Goal: Book appointment/travel/reservation

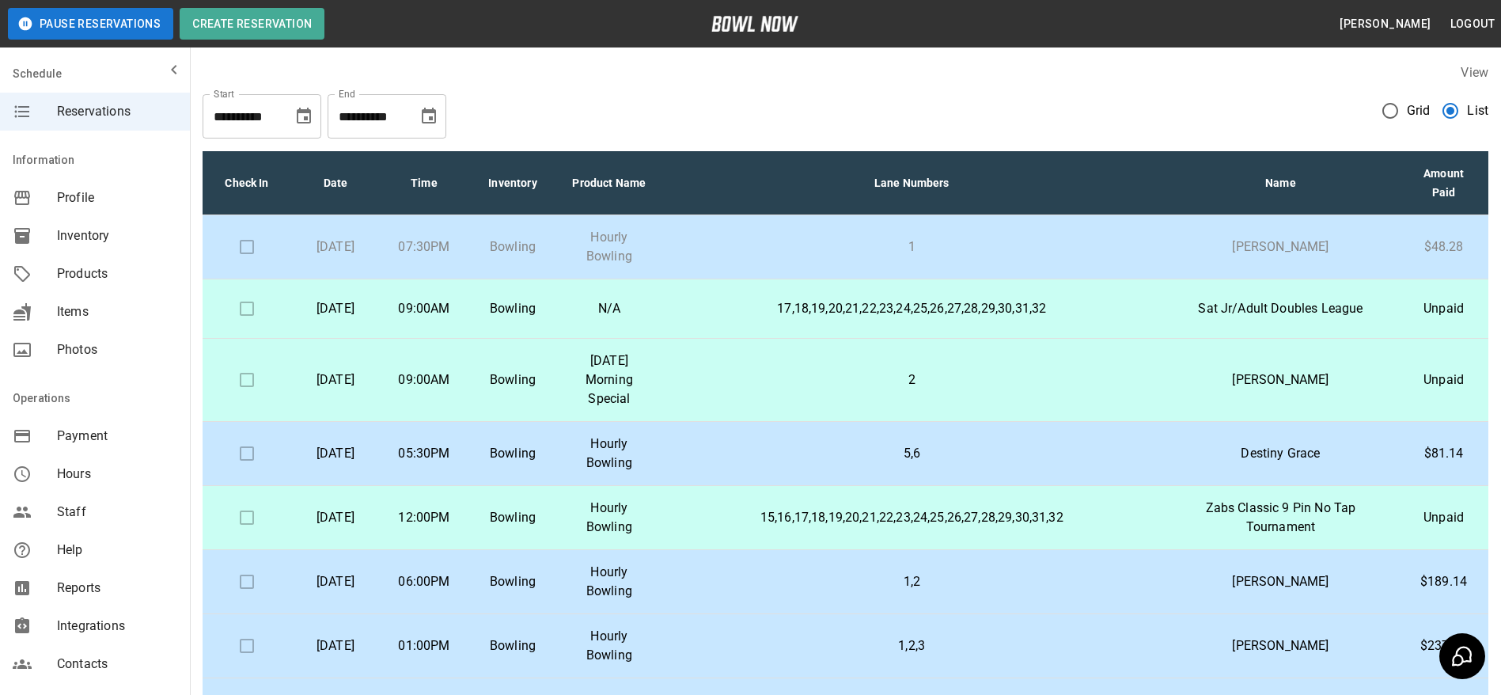
scroll to position [727, 0]
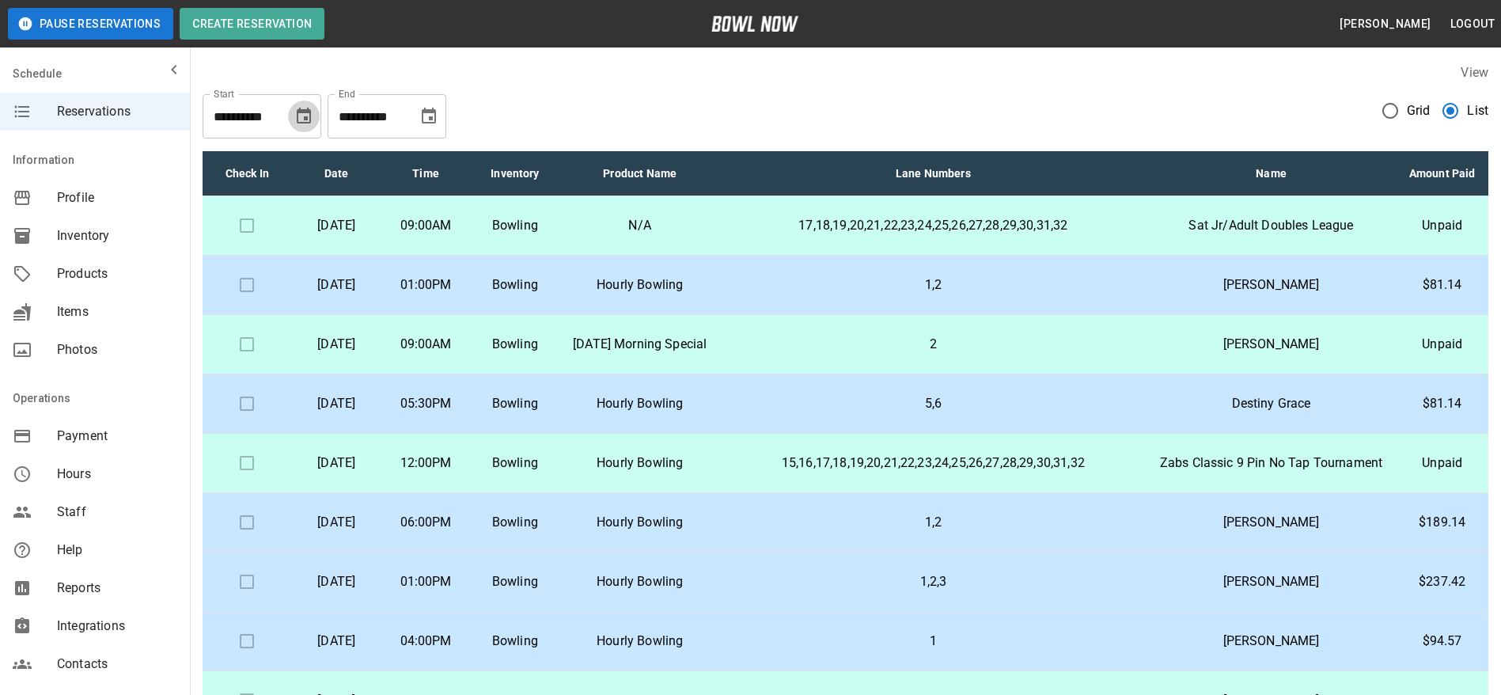
click at [295, 115] on icon "Choose date, selected date is Aug 30, 2025" at bounding box center [303, 116] width 19 height 19
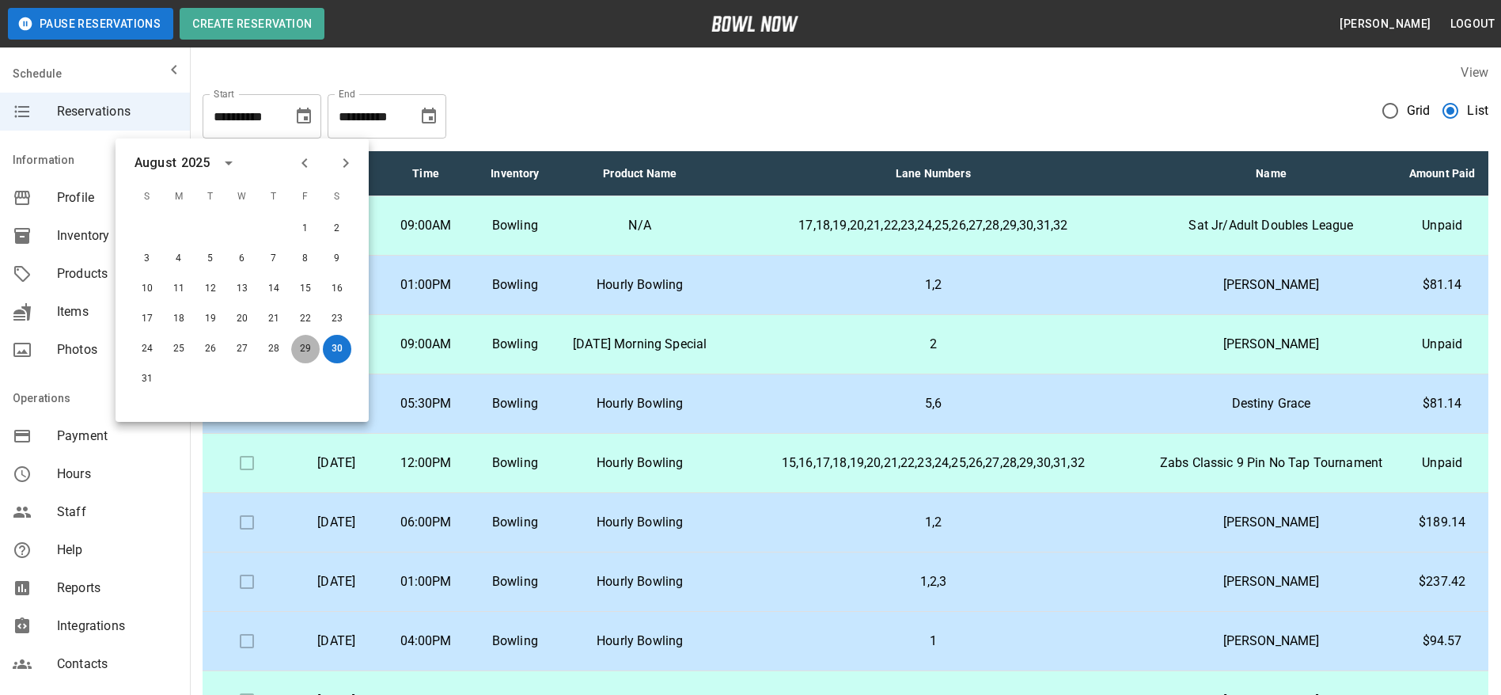
click at [301, 349] on button "29" at bounding box center [305, 349] width 28 height 28
type input "**********"
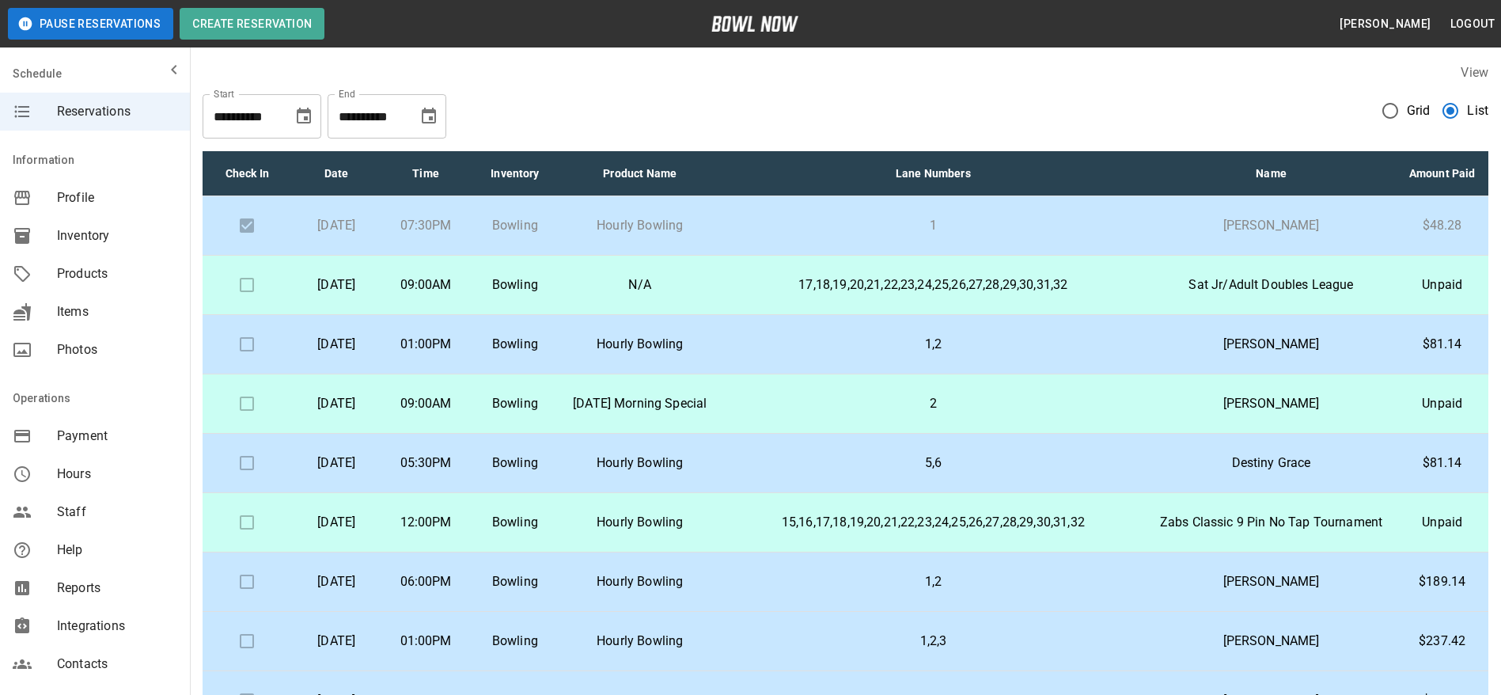
click at [851, 235] on p "1" at bounding box center [933, 225] width 401 height 19
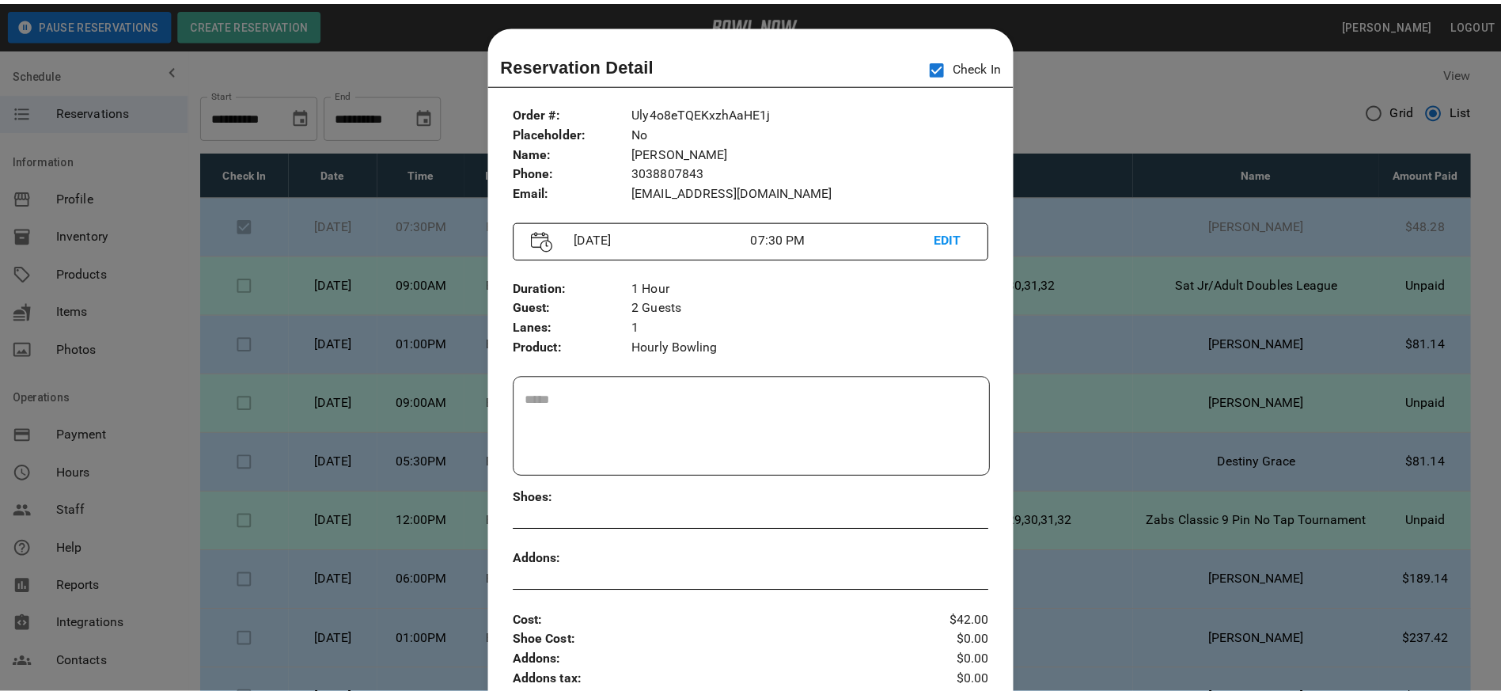
scroll to position [25, 0]
